Goal: Information Seeking & Learning: Learn about a topic

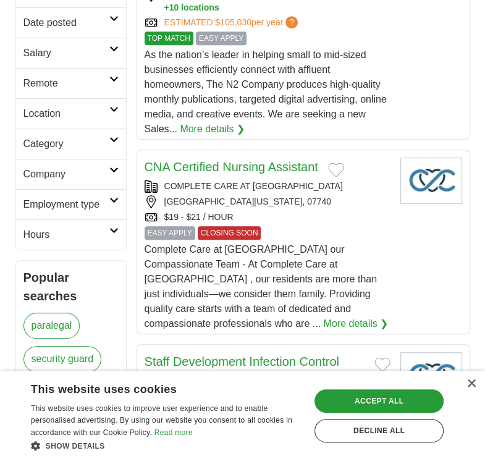
scroll to position [297, 0]
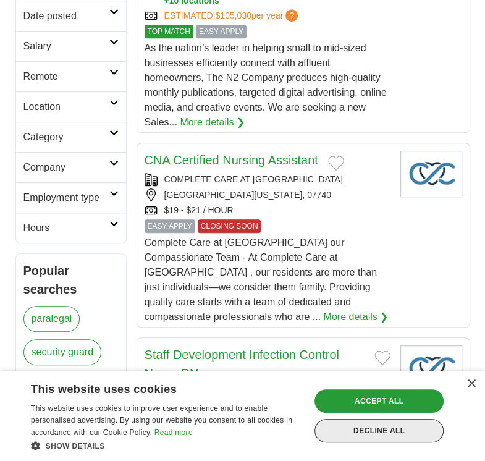
click at [371, 423] on div "Decline all" at bounding box center [378, 430] width 129 height 23
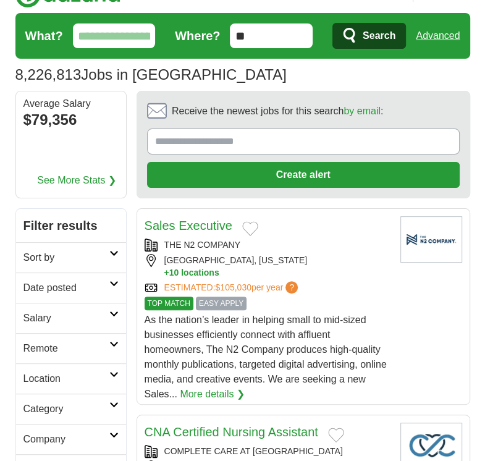
scroll to position [25, 0]
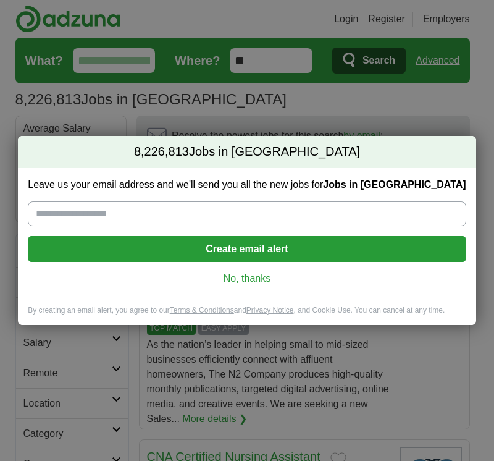
click at [263, 284] on link "No, thanks" at bounding box center [247, 279] width 418 height 14
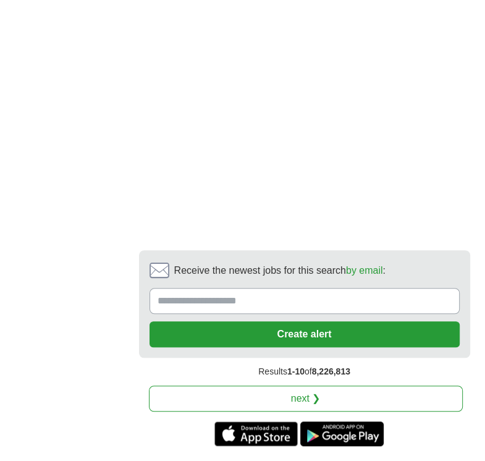
scroll to position [2718, 0]
